Goal: Information Seeking & Learning: Learn about a topic

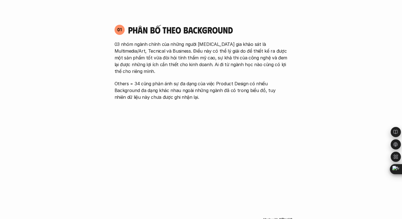
scroll to position [360, 0]
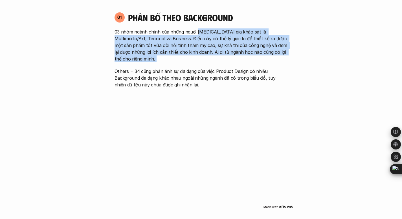
drag, startPoint x: 196, startPoint y: 34, endPoint x: 224, endPoint y: 64, distance: 40.5
click at [222, 63] on div "03 nhóm ngành chính của những người [MEDICAL_DATA] gia khảo sát là Multimedia/A…" at bounding box center [200, 58] width 173 height 60
click at [224, 68] on p "Others = 34 cũng phản ánh sự đa dạng của việc Product Design có nhiều Backgroun…" at bounding box center [200, 78] width 173 height 20
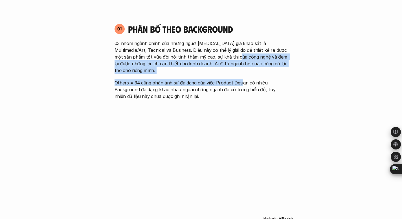
drag, startPoint x: 221, startPoint y: 57, endPoint x: 247, endPoint y: 82, distance: 36.1
click at [240, 79] on div "03 nhóm ngành chính của những người [MEDICAL_DATA] gia khảo sát là Multimedia/A…" at bounding box center [200, 70] width 173 height 60
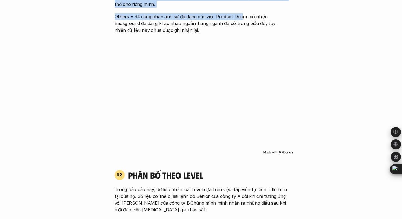
scroll to position [532, 0]
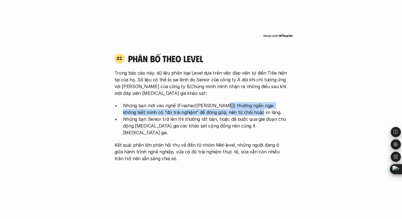
drag, startPoint x: 223, startPoint y: 101, endPoint x: 244, endPoint y: 113, distance: 24.0
click at [243, 112] on ul "Những bạn mới vào nghề (Fresher/[PERSON_NAME]) thường ngần ngại không biết mình…" at bounding box center [200, 119] width 173 height 34
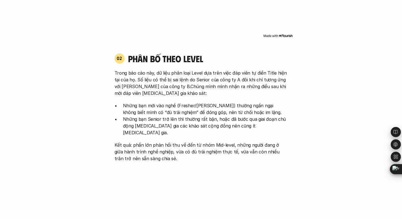
click at [244, 116] on p "Những bạn Senior trở lên thì thường rất bận, hoặc đã bước qua giai đoạn chủ độn…" at bounding box center [205, 126] width 165 height 20
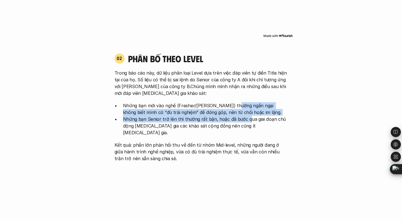
drag, startPoint x: 228, startPoint y: 97, endPoint x: 247, endPoint y: 116, distance: 27.3
click at [244, 115] on ul "Những bạn mới vào nghề (Fresher/[PERSON_NAME]) thường ngần ngại không biết mình…" at bounding box center [200, 119] width 173 height 34
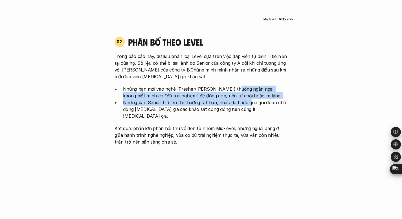
scroll to position [554, 0]
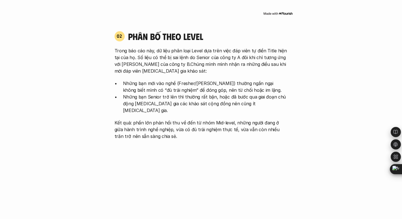
click at [262, 103] on div "Trong báo cáo này, dữ liệu phân loại Level dựa trên việc đáp viên tự điền Title…" at bounding box center [200, 93] width 173 height 92
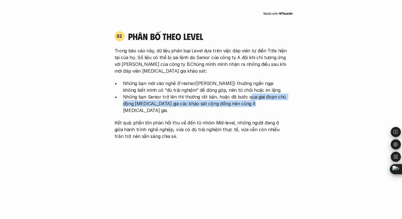
drag, startPoint x: 246, startPoint y: 92, endPoint x: 258, endPoint y: 110, distance: 21.7
click at [253, 107] on div "Trong báo cáo này, dữ liệu phân loại Level dựa trên việc đáp viên tự điền Title…" at bounding box center [200, 93] width 173 height 92
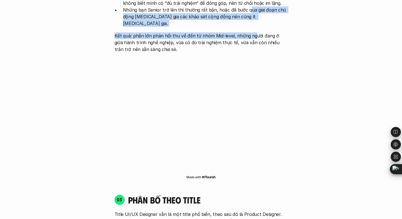
scroll to position [760, 0]
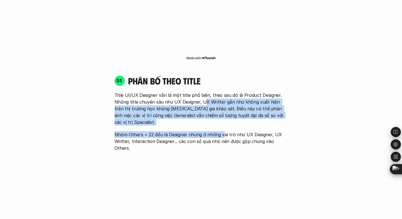
drag, startPoint x: 206, startPoint y: 95, endPoint x: 223, endPoint y: 112, distance: 23.9
click at [223, 112] on div "Title UI/UX Designer vẫn là một title phổ biến, theo sau đó là Product Designer…" at bounding box center [200, 122] width 173 height 60
click at [223, 131] on p "Nhóm Others = 22 đều là Designer nhưng ở những vai trò như UX Designer, UX Writ…" at bounding box center [200, 141] width 173 height 20
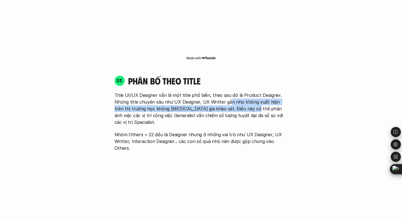
drag, startPoint x: 233, startPoint y: 92, endPoint x: 242, endPoint y: 99, distance: 11.4
click at [241, 99] on p "Title UI/UX Designer vẫn là một title phổ biến, theo sau đó là Product Designer…" at bounding box center [200, 109] width 173 height 34
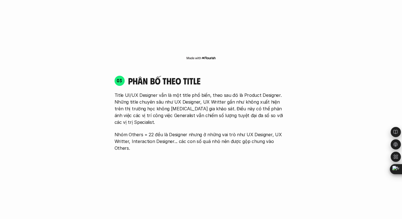
click at [242, 99] on p "Title UI/UX Designer vẫn là một title phổ biến, theo sau đó là Product Designer…" at bounding box center [200, 109] width 173 height 34
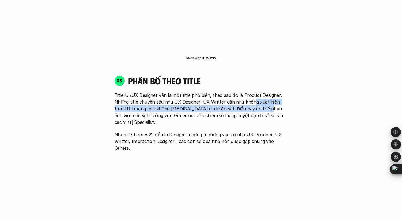
drag, startPoint x: 251, startPoint y: 89, endPoint x: 256, endPoint y: 101, distance: 13.1
click at [255, 100] on p "Title UI/UX Designer vẫn là một title phổ biến, theo sau đó là Product Designer…" at bounding box center [200, 109] width 173 height 34
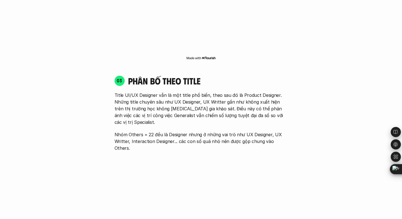
click at [256, 101] on p "Title UI/UX Designer vẫn là một title phổ biến, theo sau đó là Product Designer…" at bounding box center [200, 109] width 173 height 34
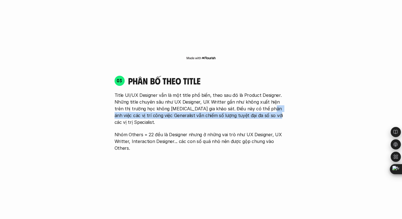
drag, startPoint x: 256, startPoint y: 92, endPoint x: 258, endPoint y: 100, distance: 8.1
click at [258, 100] on p "Title UI/UX Designer vẫn là một title phổ biến, theo sau đó là Product Designer…" at bounding box center [200, 109] width 173 height 34
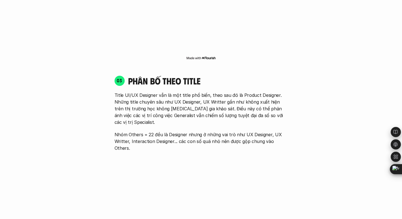
click at [232, 92] on p "Title UI/UX Designer vẫn là một title phổ biến, theo sau đó là Product Designer…" at bounding box center [200, 109] width 173 height 34
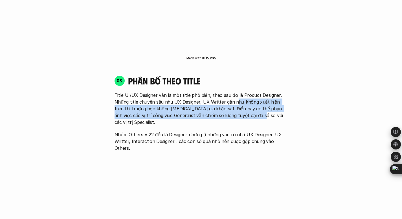
drag, startPoint x: 241, startPoint y: 97, endPoint x: 247, endPoint y: 101, distance: 7.3
click at [247, 101] on p "Title UI/UX Designer vẫn là một title phổ biến, theo sau đó là Product Designer…" at bounding box center [200, 109] width 173 height 34
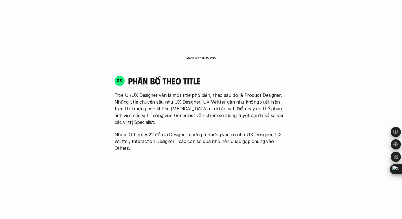
click at [247, 101] on p "Title UI/UX Designer vẫn là một title phổ biến, theo sau đó là Product Designer…" at bounding box center [200, 109] width 173 height 34
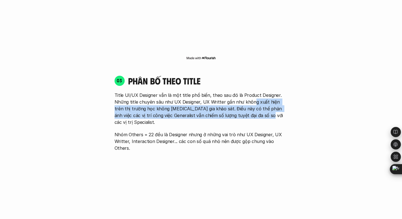
drag, startPoint x: 249, startPoint y: 92, endPoint x: 254, endPoint y: 103, distance: 12.2
click at [254, 103] on p "Title UI/UX Designer vẫn là một title phổ biến, theo sau đó là Product Designer…" at bounding box center [200, 109] width 173 height 34
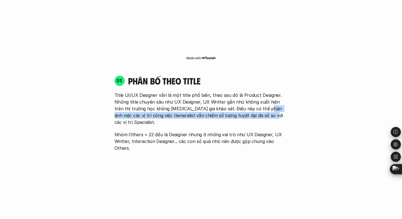
drag, startPoint x: 254, startPoint y: 96, endPoint x: 260, endPoint y: 107, distance: 12.6
click at [259, 107] on div "Title UI/UX Designer vẫn là một title phổ biến, theo sau đó là Product Designer…" at bounding box center [200, 122] width 173 height 60
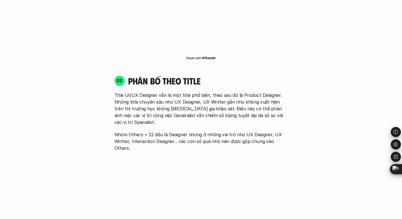
click at [237, 95] on p "Title UI/UX Designer vẫn là một title phổ biến, theo sau đó là Product Designer…" at bounding box center [200, 109] width 173 height 34
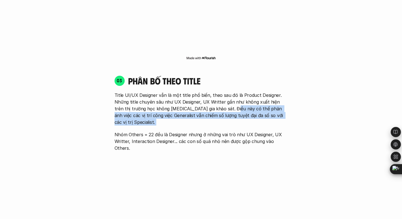
drag, startPoint x: 222, startPoint y: 96, endPoint x: 252, endPoint y: 110, distance: 33.2
click at [245, 110] on div "Title UI/UX Designer vẫn là một title phổ biến, theo sau đó là Product Designer…" at bounding box center [200, 122] width 173 height 60
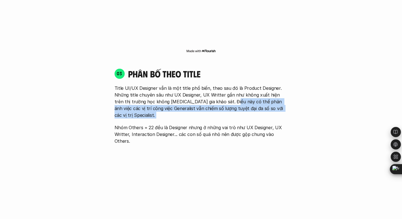
scroll to position [773, 0]
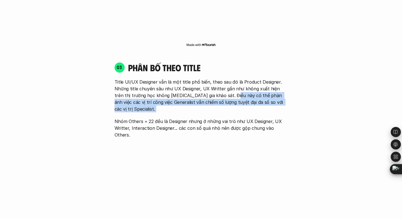
click at [211, 94] on div "Title UI/UX Designer vẫn là một title phổ biến, theo sau đó là Product Designer…" at bounding box center [200, 109] width 173 height 60
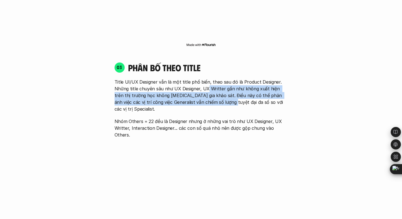
drag, startPoint x: 206, startPoint y: 73, endPoint x: 217, endPoint y: 92, distance: 21.9
click at [218, 86] on p "Title UI/UX Designer vẫn là một title phổ biến, theo sau đó là Product Designer…" at bounding box center [200, 96] width 173 height 34
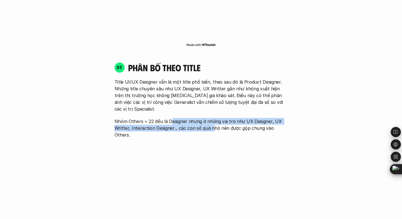
drag, startPoint x: 177, startPoint y: 102, endPoint x: 219, endPoint y: 107, distance: 42.3
click at [214, 118] on p "Nhóm Others = 22 đều là Designer nhưng ở những vai trò như UX Designer, UX Writ…" at bounding box center [200, 128] width 173 height 20
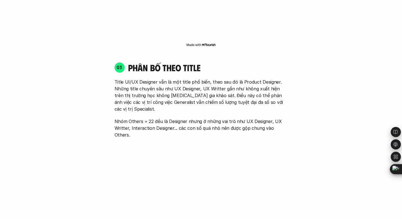
click at [220, 118] on p "Nhóm Others = 22 đều là Designer nhưng ở những vai trò như UX Designer, UX Writ…" at bounding box center [200, 128] width 173 height 20
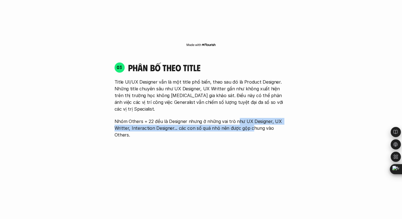
drag, startPoint x: 241, startPoint y: 100, endPoint x: 254, endPoint y: 105, distance: 14.3
click at [251, 118] on p "Nhóm Others = 22 đều là Designer nhưng ở những vai trò như UX Designer, UX Writ…" at bounding box center [200, 128] width 173 height 20
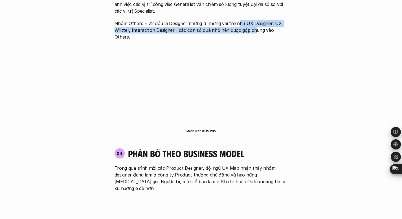
scroll to position [919, 0]
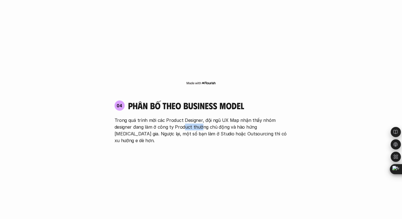
click at [205, 117] on p "Trong quá trình mời các Product Designer, đội ngũ UX Map nhận thấy nhóm designe…" at bounding box center [200, 130] width 173 height 27
click at [207, 117] on p "Trong quá trình mời các Product Designer, đội ngũ UX Map nhận thấy nhóm designe…" at bounding box center [200, 130] width 173 height 27
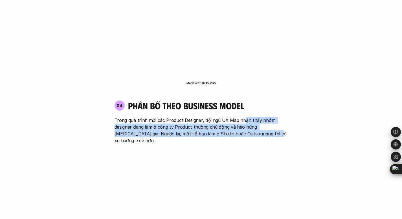
drag, startPoint x: 250, startPoint y: 100, endPoint x: 256, endPoint y: 106, distance: 8.2
click at [256, 117] on p "Trong quá trình mời các Product Designer, đội ngũ UX Map nhận thấy nhóm designe…" at bounding box center [200, 130] width 173 height 27
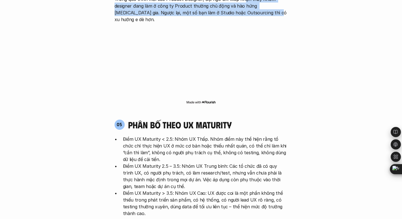
scroll to position [1049, 0]
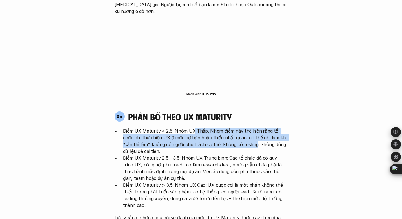
drag, startPoint x: 223, startPoint y: 105, endPoint x: 245, endPoint y: 111, distance: 22.4
click at [244, 128] on p "Điểm UX Maturity < 2.5: Nhóm UX Thấp. Nhóm điểm này thể hiện rằng tổ chức chỉ t…" at bounding box center [205, 141] width 165 height 27
click at [245, 128] on p "Điểm UX Maturity < 2.5: Nhóm UX Thấp. Nhóm điểm này thể hiện rằng tổ chức chỉ t…" at bounding box center [205, 141] width 165 height 27
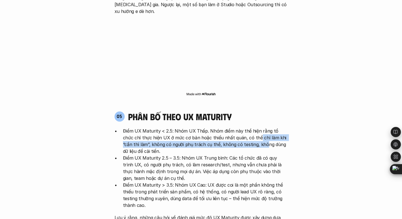
drag, startPoint x: 245, startPoint y: 103, endPoint x: 248, endPoint y: 113, distance: 10.1
click at [248, 128] on p "Điểm UX Maturity < 2.5: Nhóm UX Thấp. Nhóm điểm này thể hiện rằng tổ chức chỉ t…" at bounding box center [205, 141] width 165 height 27
click at [255, 128] on p "Điểm UX Maturity < 2.5: Nhóm UX Thấp. Nhóm điểm này thể hiện rằng tổ chức chỉ t…" at bounding box center [205, 141] width 165 height 27
click at [256, 128] on p "Điểm UX Maturity < 2.5: Nhóm UX Thấp. Nhóm điểm này thể hiện rằng tổ chức chỉ t…" at bounding box center [205, 141] width 165 height 27
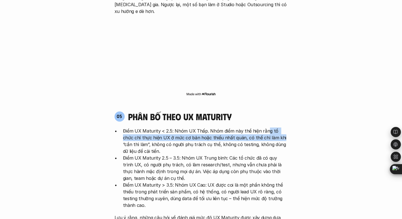
drag, startPoint x: 265, startPoint y: 97, endPoint x: 276, endPoint y: 109, distance: 16.3
click at [275, 128] on p "Điểm UX Maturity < 2.5: Nhóm UX Thấp. Nhóm điểm này thể hiện rằng tổ chức chỉ t…" at bounding box center [205, 141] width 165 height 27
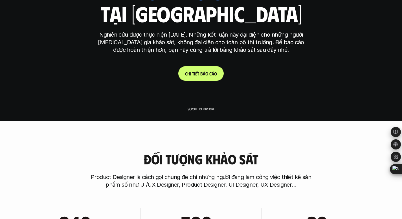
scroll to position [0, 0]
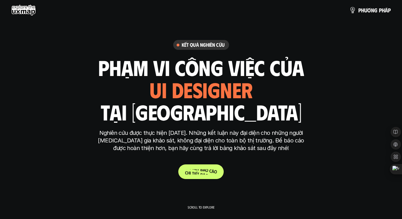
click at [193, 171] on p "C h i t i ế t b á o c á o" at bounding box center [201, 171] width 32 height 5
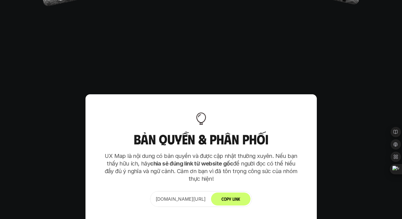
scroll to position [3450, 0]
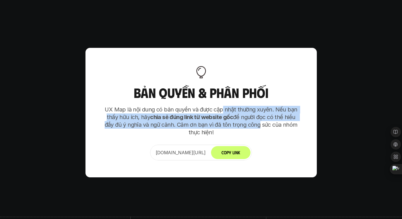
drag, startPoint x: 233, startPoint y: 81, endPoint x: 261, endPoint y: 90, distance: 29.6
click at [258, 106] on p "UX Map là nội dung có bản quyền và được cập nhật thường xuyên. Nếu bạn thấy hữu…" at bounding box center [200, 121] width 197 height 30
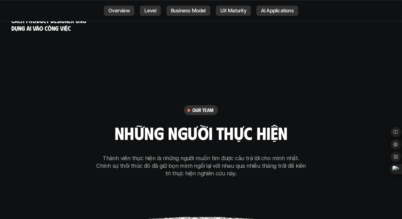
scroll to position [3164, 0]
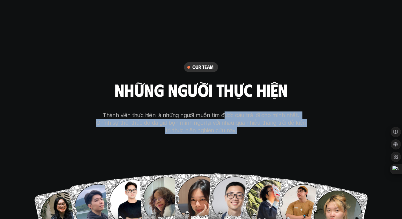
click at [244, 112] on p "Thành viên thực hiện là những người muốn tìm được câu trả lời cho mình nhất. Ch…" at bounding box center [200, 123] width 211 height 23
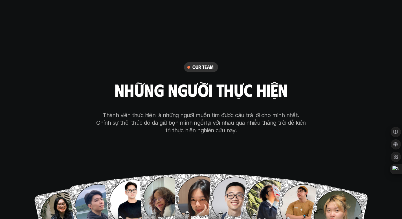
click at [203, 112] on p "Thành viên thực hiện là những người muốn tìm được câu trả lời cho mình nhất. Ch…" at bounding box center [200, 123] width 211 height 23
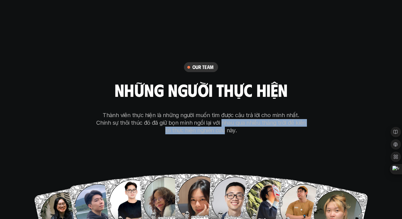
drag, startPoint x: 215, startPoint y: 96, endPoint x: 225, endPoint y: 99, distance: 9.9
click at [220, 112] on p "Thành viên thực hiện là những người muốn tìm được câu trả lời cho mình nhất. Ch…" at bounding box center [200, 123] width 211 height 23
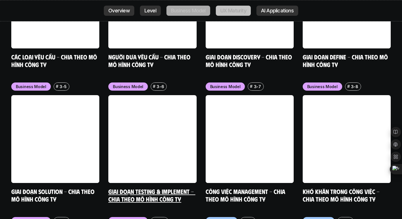
scroll to position [2284, 0]
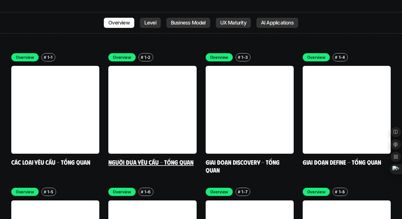
scroll to position [1616, 0]
